Goal: Task Accomplishment & Management: Use online tool/utility

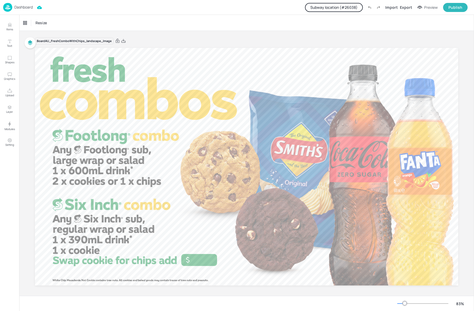
click at [324, 6] on button "Subway location (# 26038 )" at bounding box center [334, 7] width 58 height 9
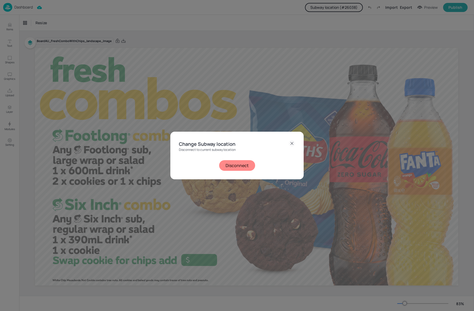
click at [293, 142] on icon at bounding box center [291, 143] width 6 height 6
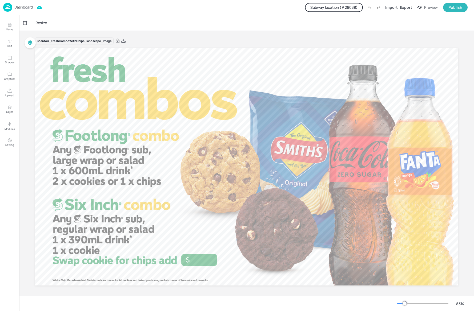
click at [18, 5] on p "Dashboard" at bounding box center [23, 7] width 18 height 4
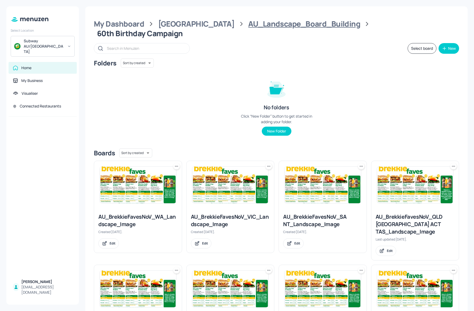
click at [289, 26] on div "AU_Landscape_Board_Building" at bounding box center [304, 24] width 112 height 10
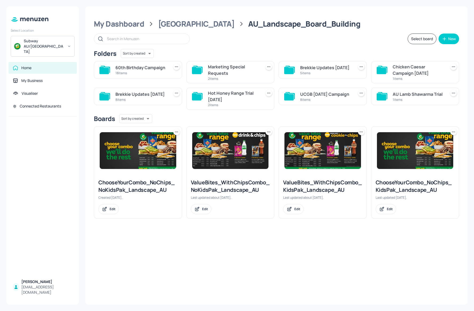
click at [316, 95] on div "UCGB [DATE] Campaign" at bounding box center [325, 94] width 51 height 6
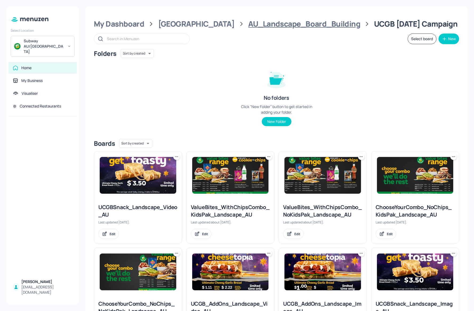
click at [264, 23] on div "AU_Landscape_Board_Building" at bounding box center [304, 24] width 112 height 10
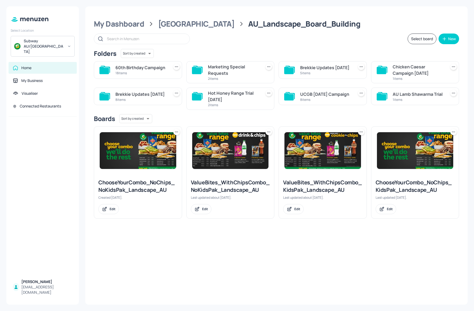
click at [149, 68] on div "60th Birthday Campaign" at bounding box center [140, 67] width 51 height 6
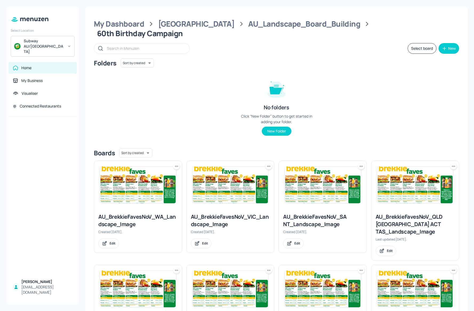
click at [131, 179] on img at bounding box center [138, 185] width 76 height 37
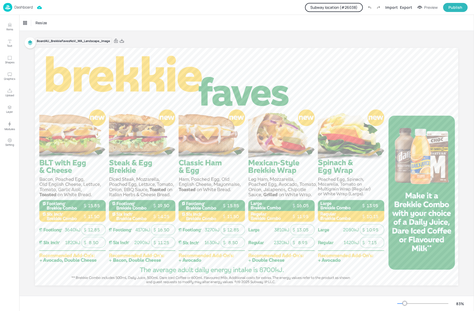
click at [354, 7] on button "Subway location (# 26038 )" at bounding box center [334, 7] width 58 height 9
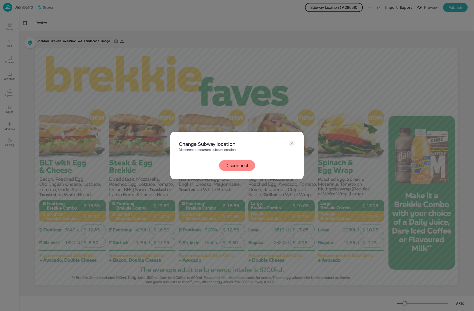
click at [236, 169] on button "Disconnect" at bounding box center [237, 165] width 36 height 11
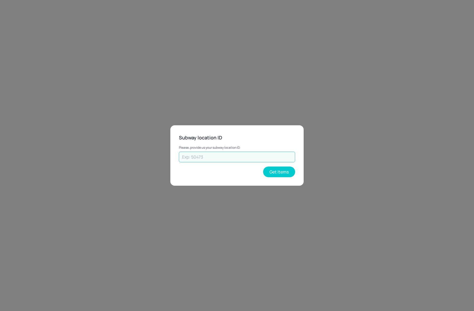
click at [221, 161] on input "text" at bounding box center [237, 157] width 116 height 11
type input "55240"
click at [279, 174] on button "Get Items" at bounding box center [279, 172] width 32 height 11
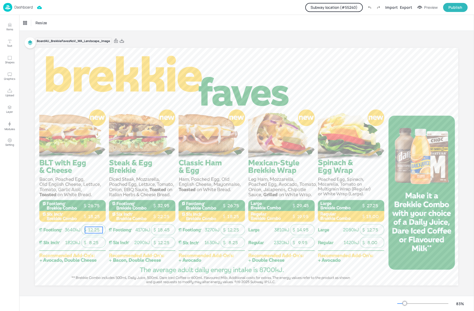
click at [96, 231] on span "12.25" at bounding box center [93, 230] width 11 height 6
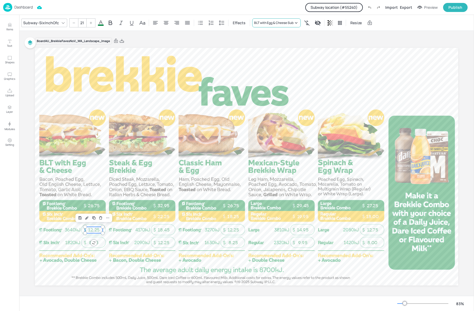
click at [296, 21] on icon at bounding box center [295, 22] width 5 height 5
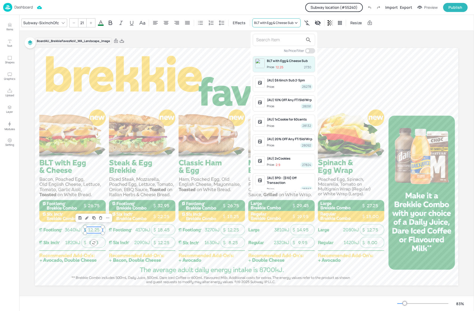
click at [296, 21] on div at bounding box center [237, 155] width 474 height 311
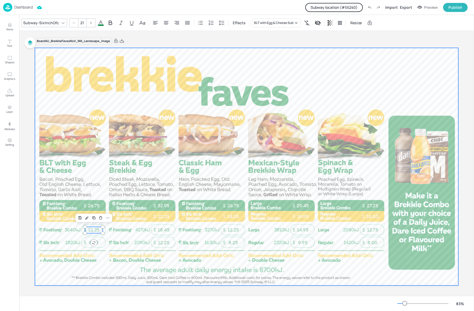
click at [317, 88] on div at bounding box center [246, 167] width 423 height 238
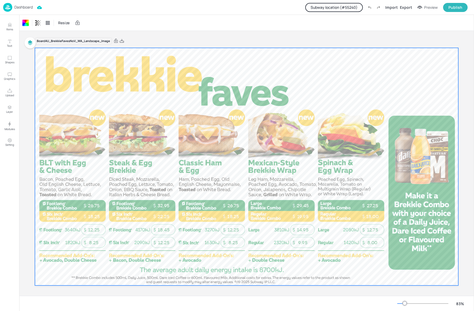
click at [17, 8] on p "Dashboard" at bounding box center [23, 7] width 18 height 4
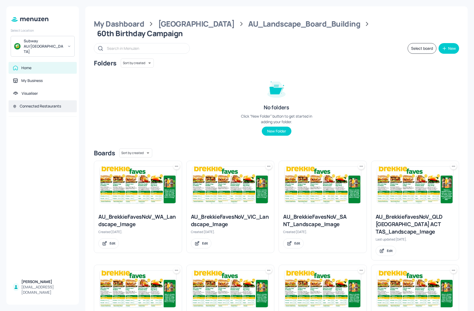
click at [42, 104] on div "Connected Restaurants" at bounding box center [40, 106] width 41 height 5
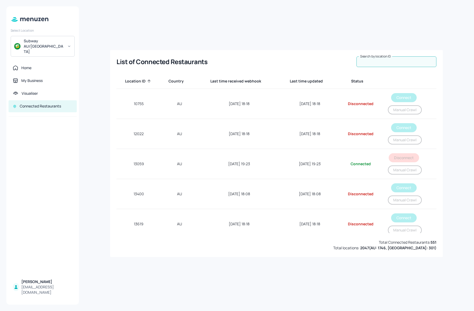
click at [392, 60] on input "Search by location ID" at bounding box center [396, 61] width 80 height 11
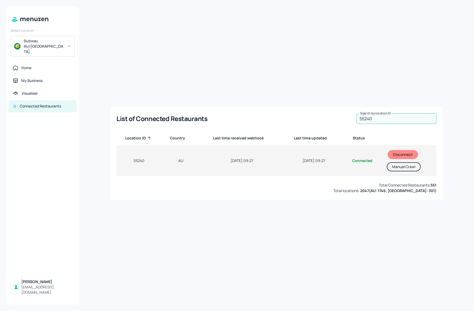
type input "55240"
click at [406, 169] on button "Manual Crawl" at bounding box center [403, 166] width 34 height 9
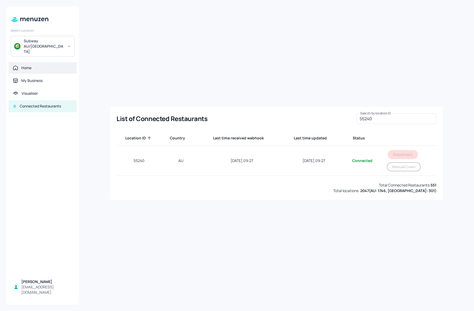
click at [33, 65] on div "Home" at bounding box center [43, 67] width 60 height 5
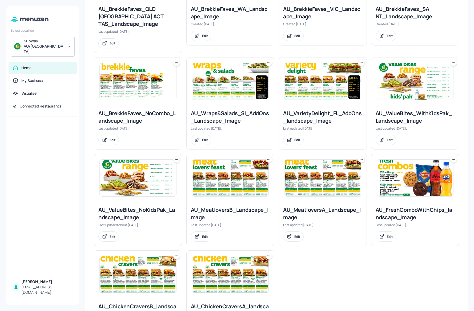
scroll to position [320, 0]
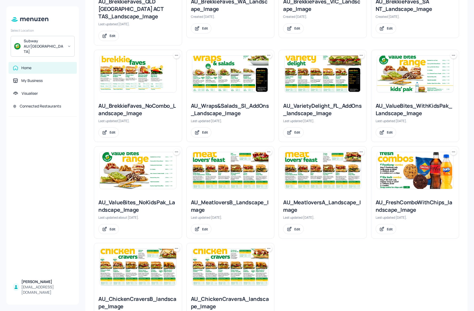
click at [152, 249] on img at bounding box center [138, 267] width 76 height 37
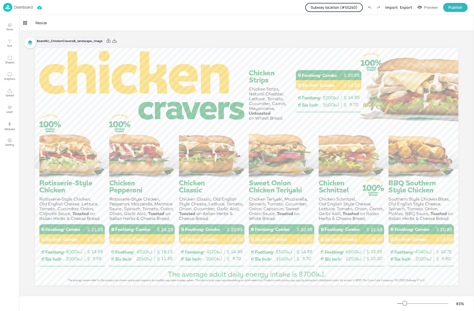
click at [330, 5] on button "Subway location (# 55240 )" at bounding box center [334, 7] width 58 height 9
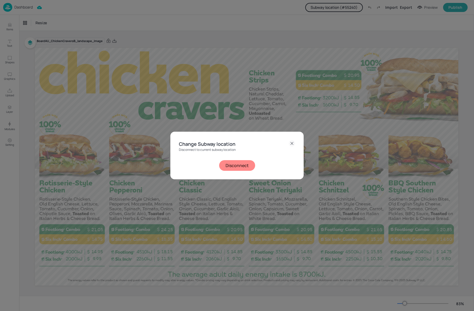
click at [202, 35] on div "Change Subway location Disconnect to current subway location Disconnect" at bounding box center [237, 155] width 474 height 311
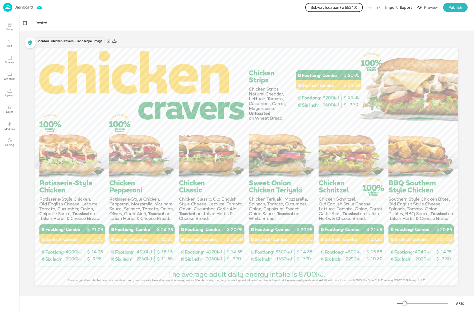
click at [25, 10] on div "Dashboard" at bounding box center [18, 7] width 30 height 9
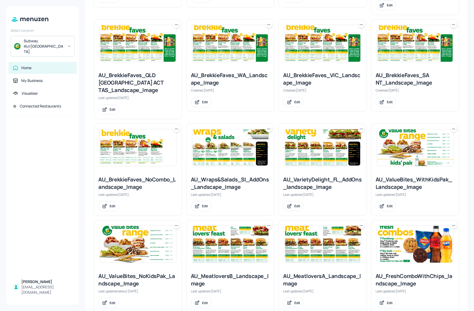
scroll to position [266, 0]
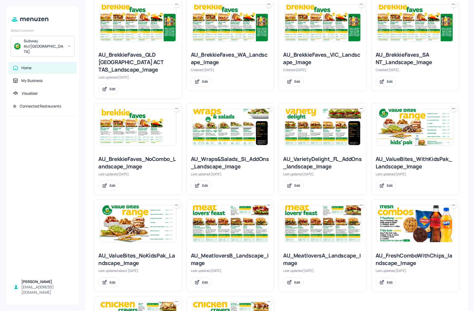
click at [226, 211] on img at bounding box center [230, 224] width 76 height 37
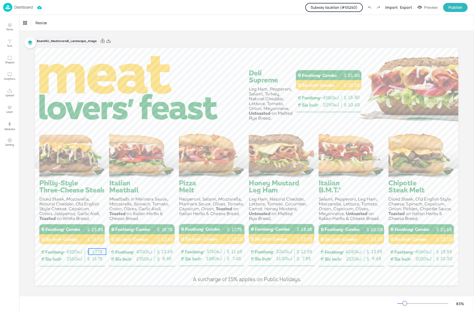
click at [93, 250] on span "17.75" at bounding box center [97, 251] width 10 height 5
